Goal: Transaction & Acquisition: Purchase product/service

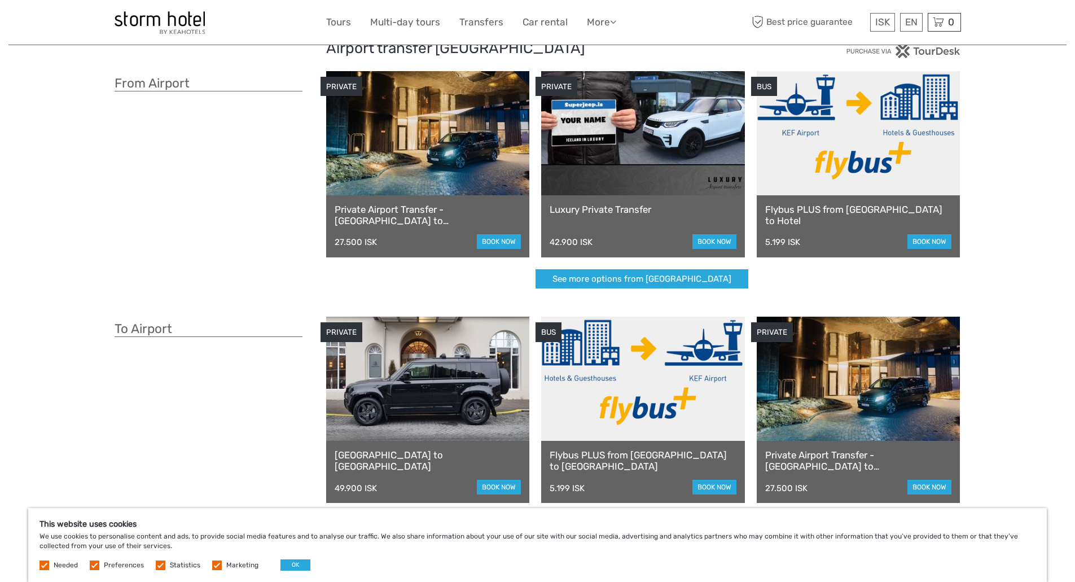
drag, startPoint x: 223, startPoint y: 196, endPoint x: 216, endPoint y: 253, distance: 56.9
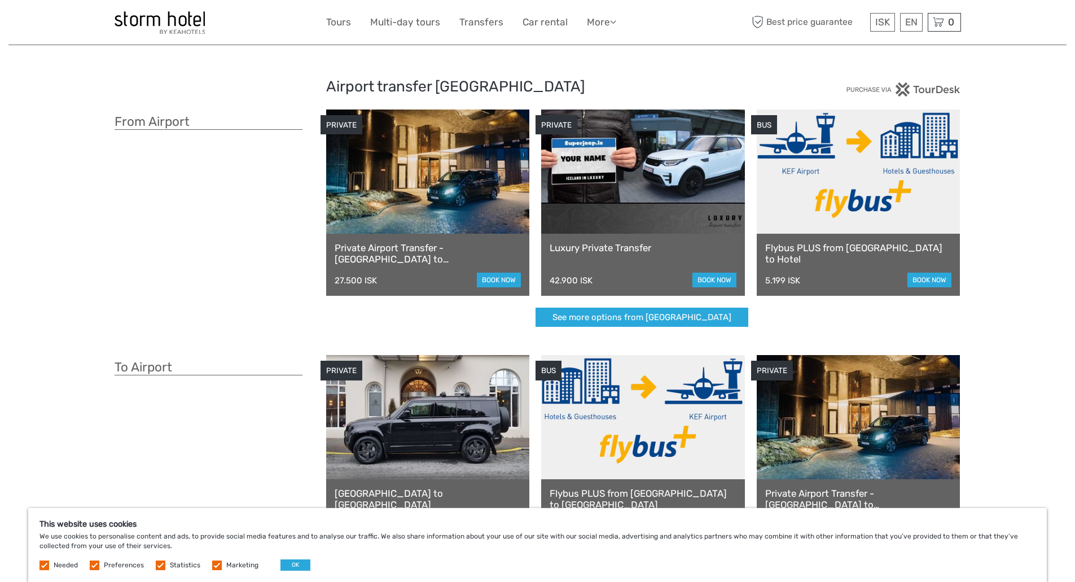
drag, startPoint x: 224, startPoint y: 394, endPoint x: 216, endPoint y: 309, distance: 85.0
drag, startPoint x: 884, startPoint y: 198, endPoint x: 879, endPoint y: 190, distance: 9.1
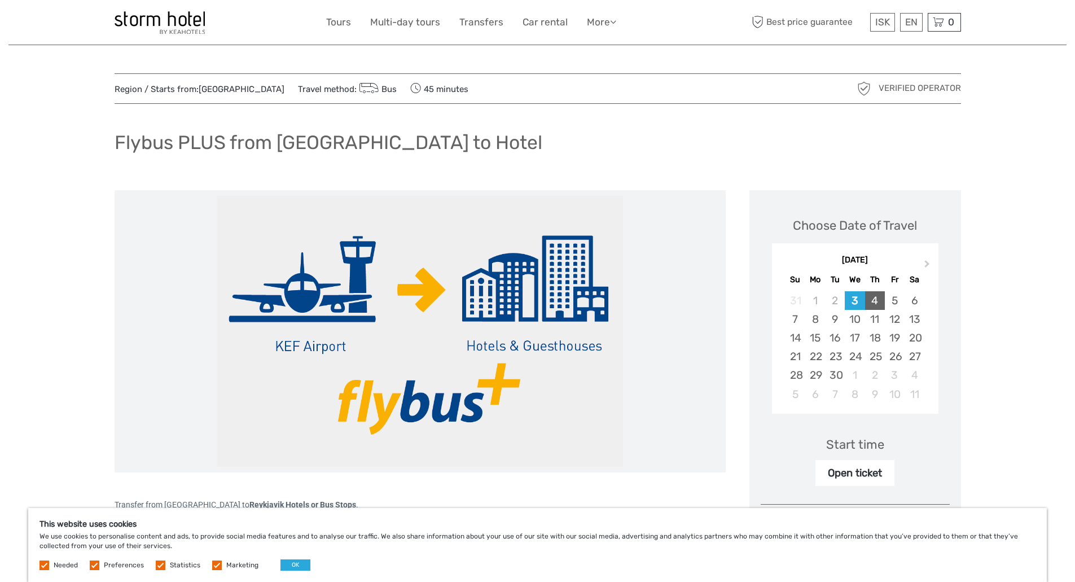
click at [873, 295] on div "4" at bounding box center [875, 300] width 20 height 19
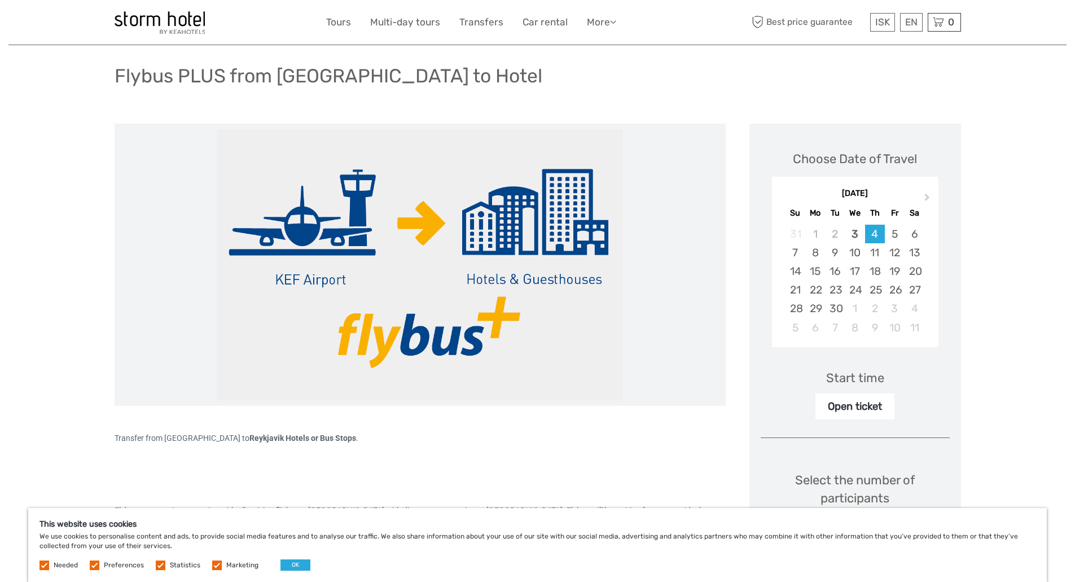
drag, startPoint x: 980, startPoint y: 313, endPoint x: 951, endPoint y: 287, distance: 38.8
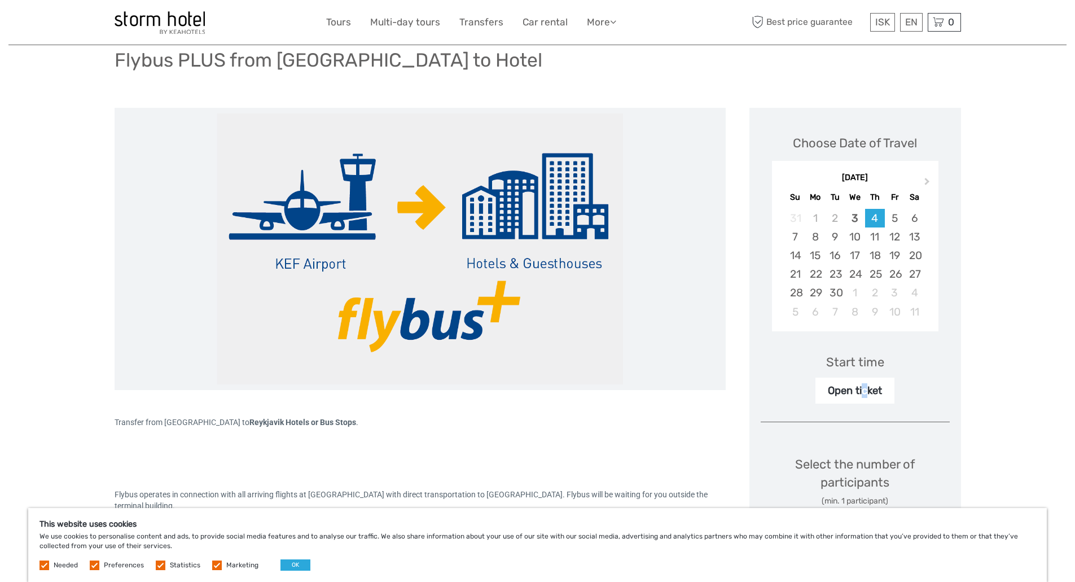
type textarea "c"
click at [864, 389] on div "Open ticket" at bounding box center [855, 391] width 79 height 26
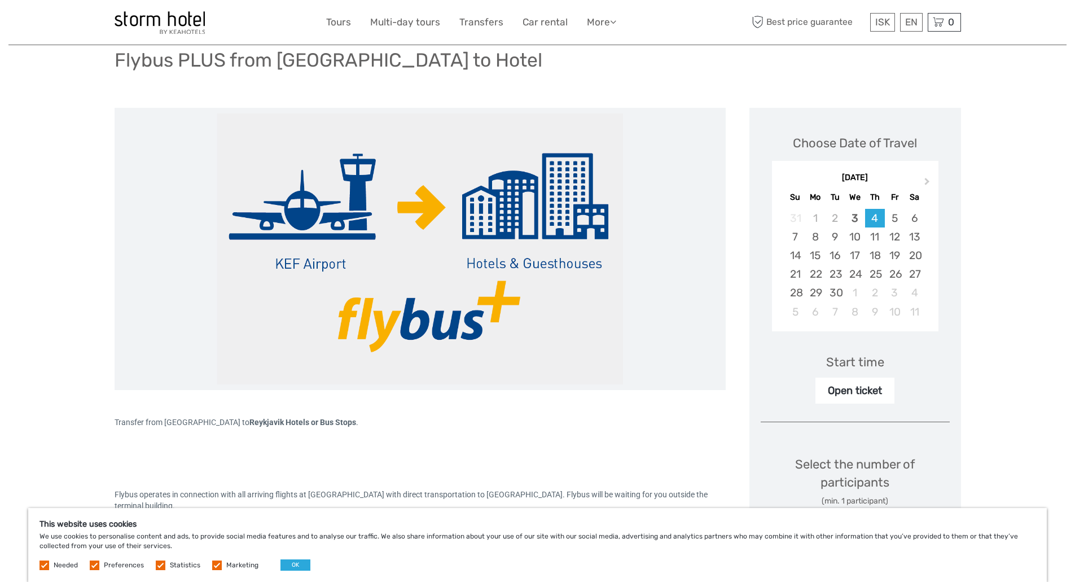
scroll to position [292, 0]
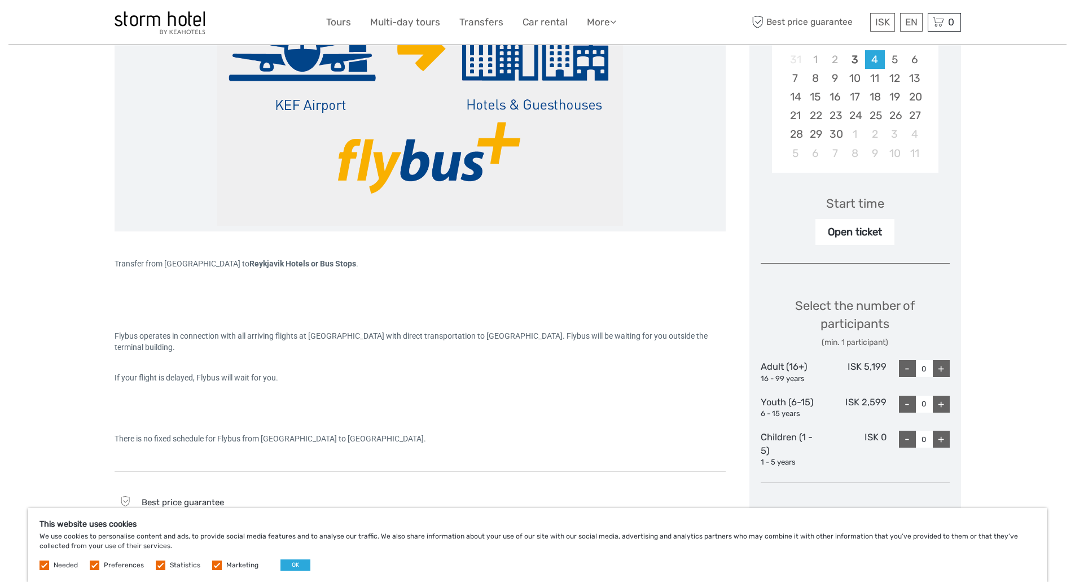
drag, startPoint x: 990, startPoint y: 327, endPoint x: 974, endPoint y: 308, distance: 24.9
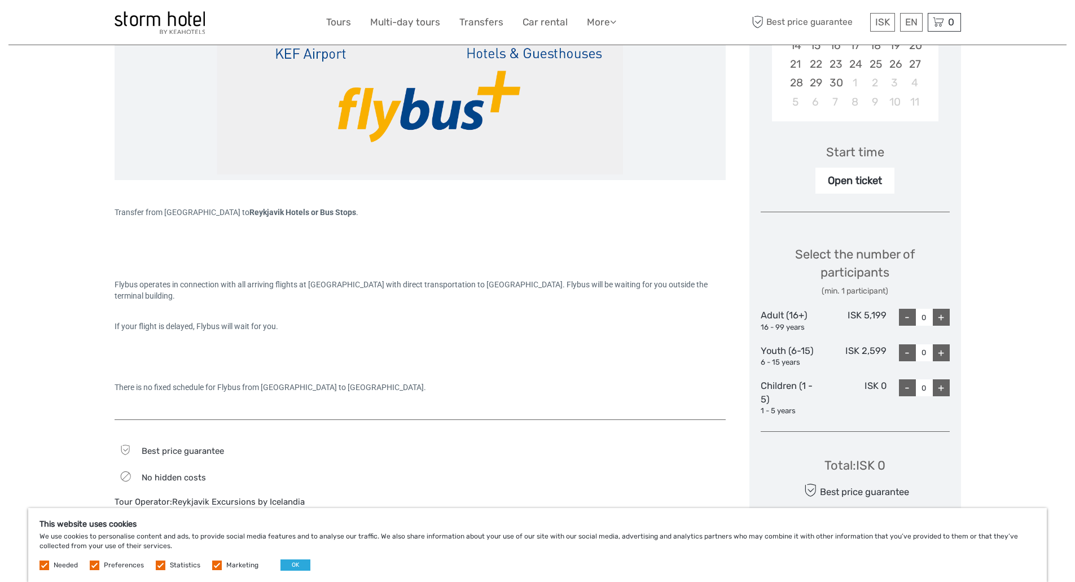
click at [942, 317] on div "+" at bounding box center [941, 317] width 17 height 17
type input "1"
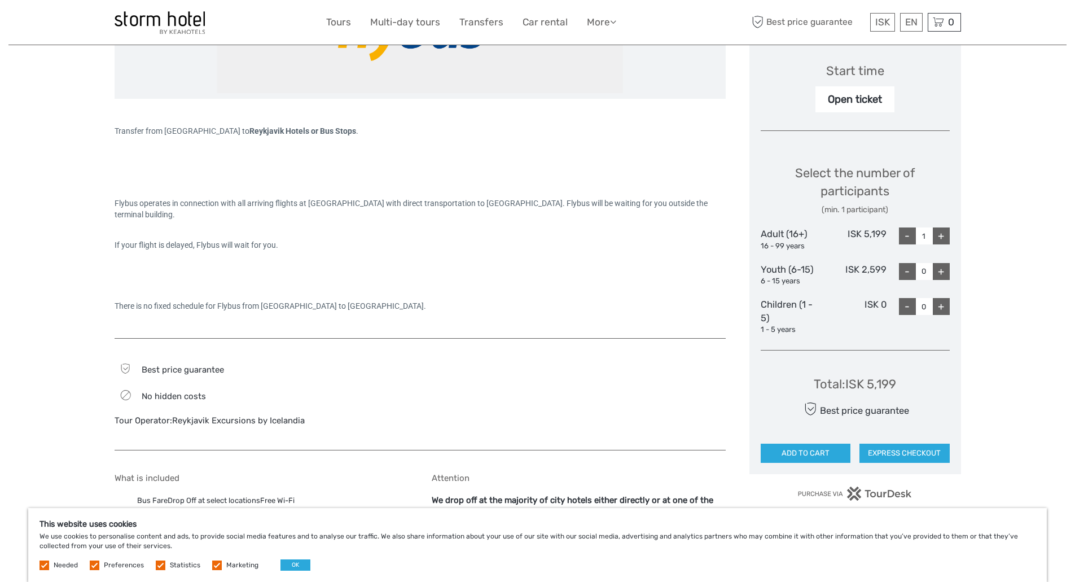
drag, startPoint x: 990, startPoint y: 343, endPoint x: 981, endPoint y: 323, distance: 21.7
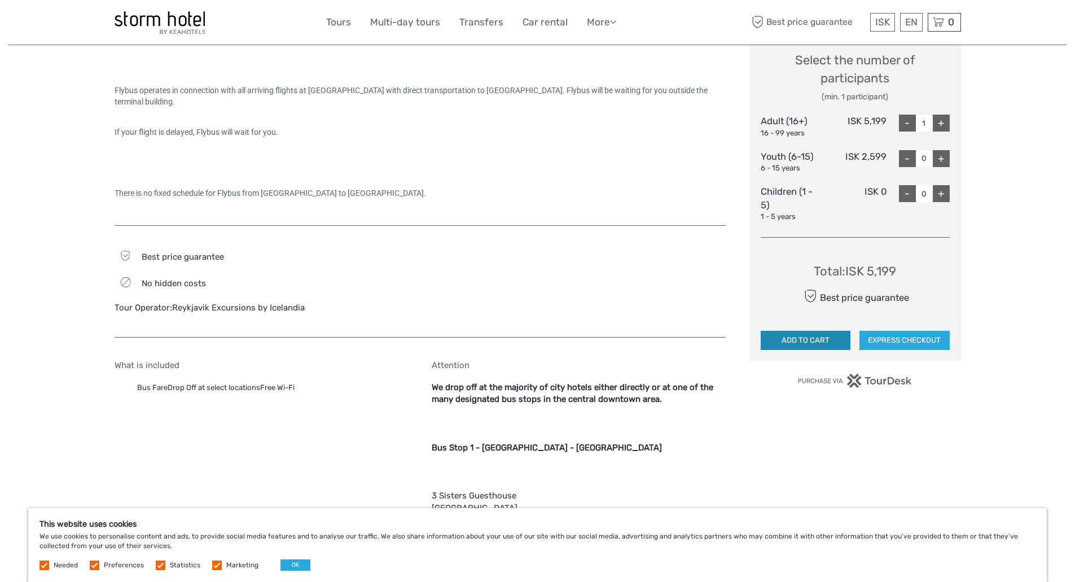
click at [820, 344] on button "ADD TO CART" at bounding box center [806, 340] width 90 height 19
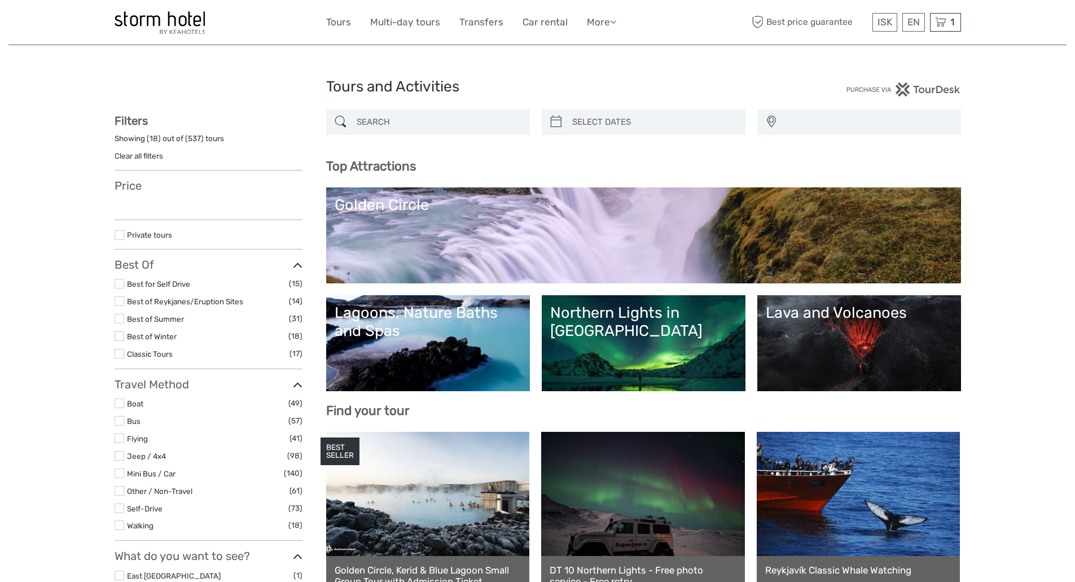
select select
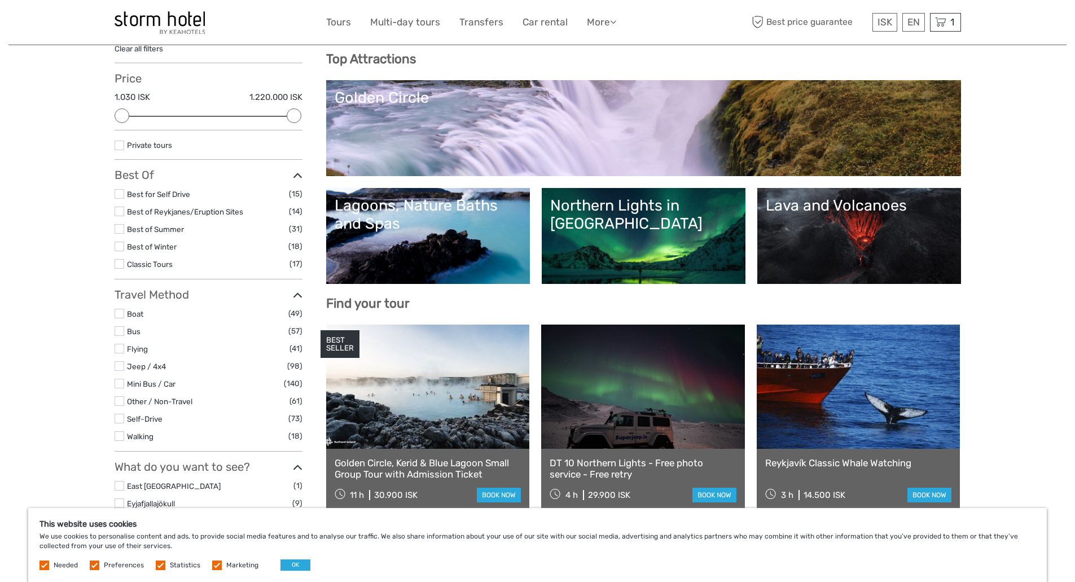
drag, startPoint x: 1016, startPoint y: 312, endPoint x: 1007, endPoint y: 299, distance: 16.0
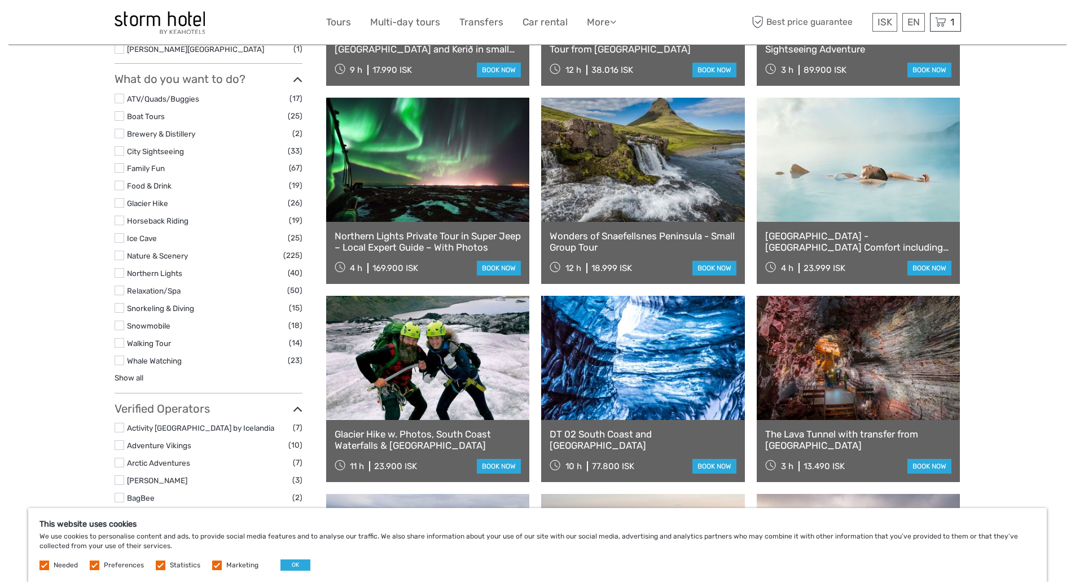
drag, startPoint x: 1007, startPoint y: 317, endPoint x: 986, endPoint y: 394, distance: 79.6
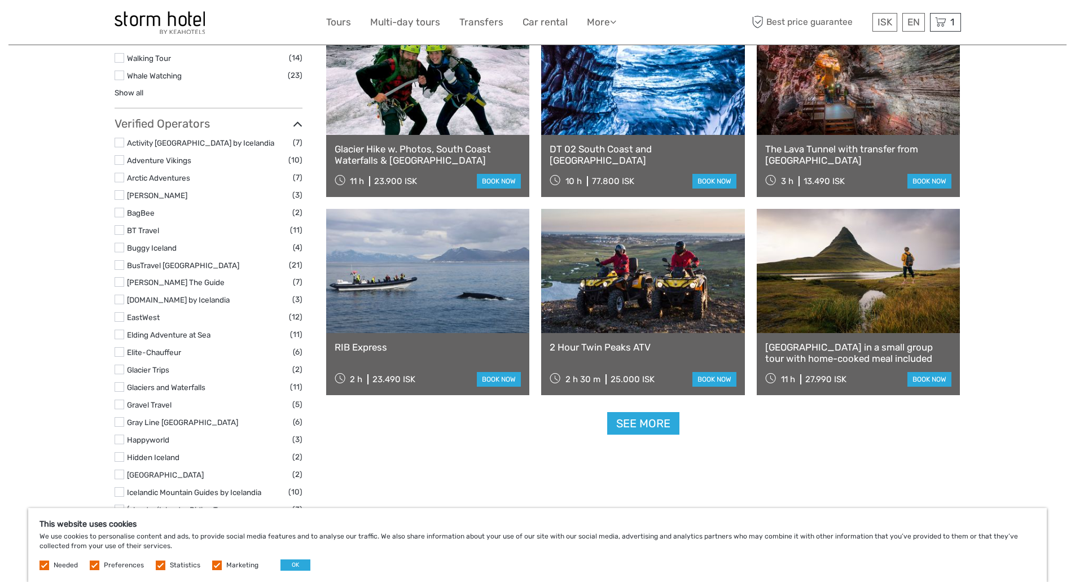
scroll to position [0, 0]
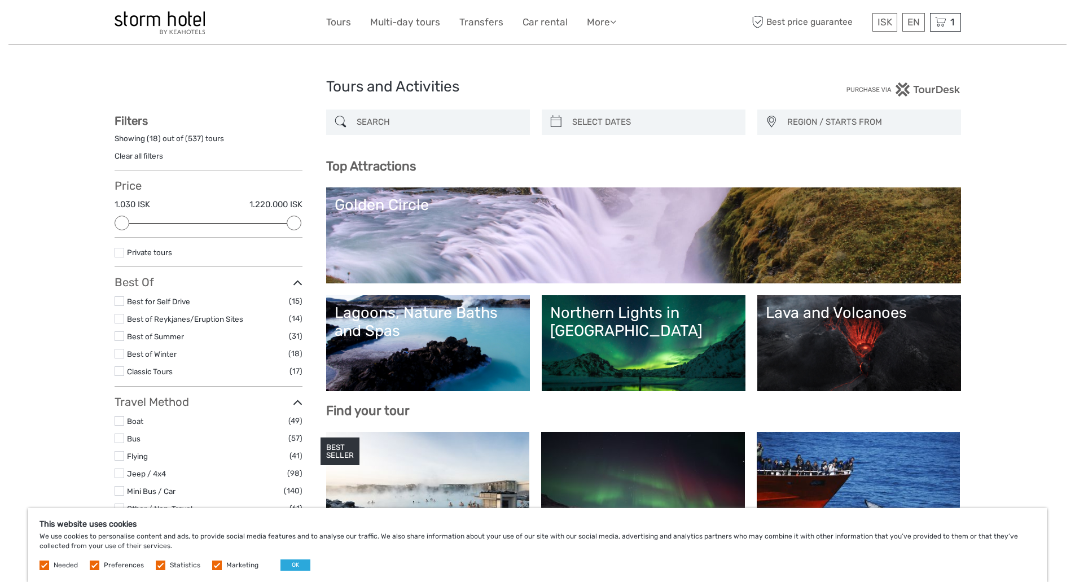
drag, startPoint x: 967, startPoint y: 471, endPoint x: 1026, endPoint y: 108, distance: 367.7
click at [947, 24] on div "1 Items Flybus PLUS from Keflavik Airport to Hotel 1x Adult (16+) Thursday, 04 …" at bounding box center [945, 22] width 31 height 19
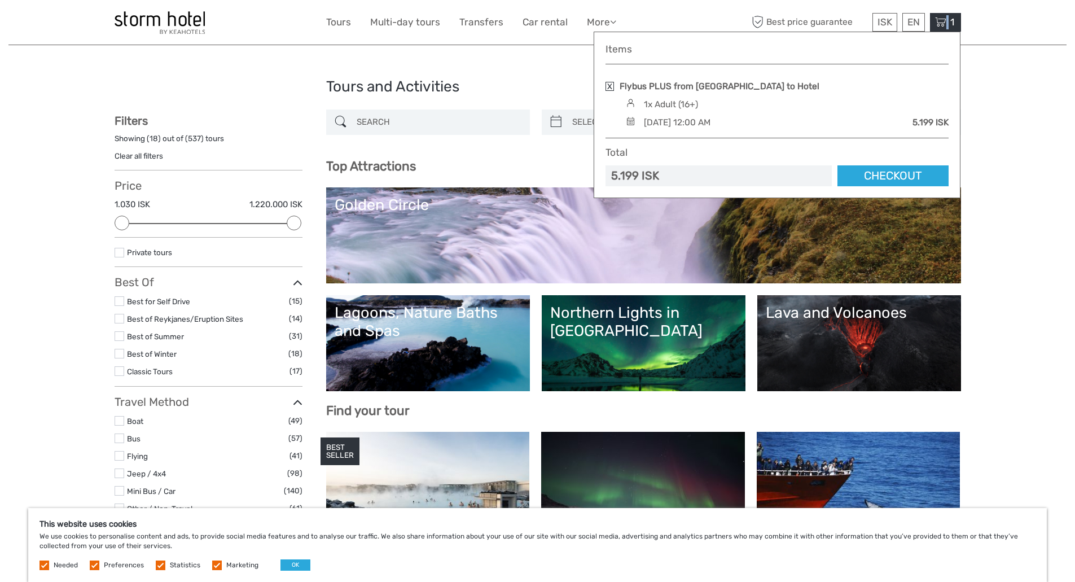
click at [900, 178] on link "Checkout" at bounding box center [893, 175] width 111 height 21
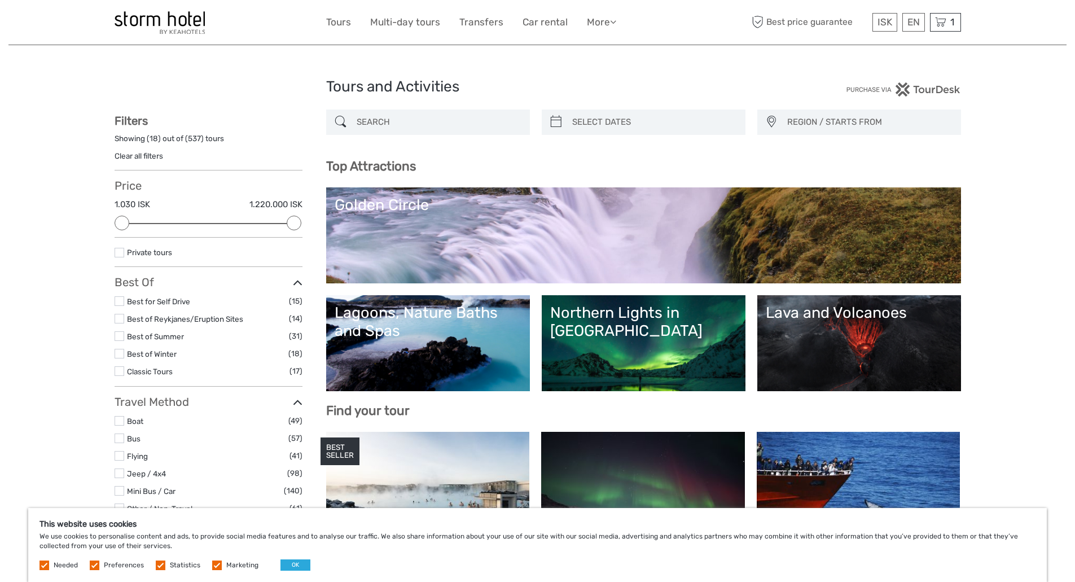
drag, startPoint x: 1004, startPoint y: 45, endPoint x: 983, endPoint y: 36, distance: 22.0
click at [998, 42] on header "ISK ISK € $ £ EN English Español Deutsch Tours Multi-day tours Transfers Car re…" at bounding box center [537, 22] width 1059 height 45
